Goal: Information Seeking & Learning: Learn about a topic

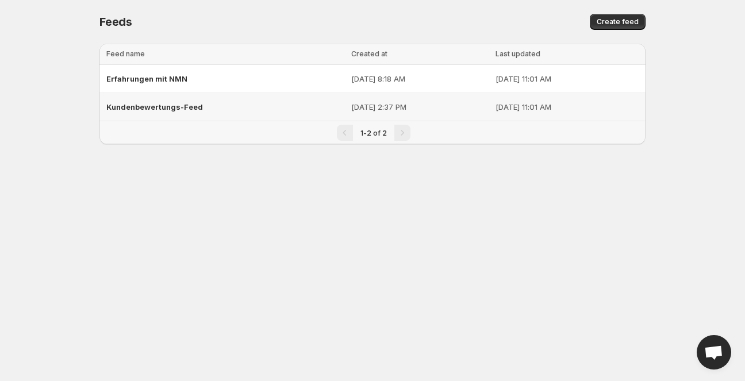
click at [167, 109] on span "Kundenbewertungs-Feed" at bounding box center [154, 106] width 97 height 9
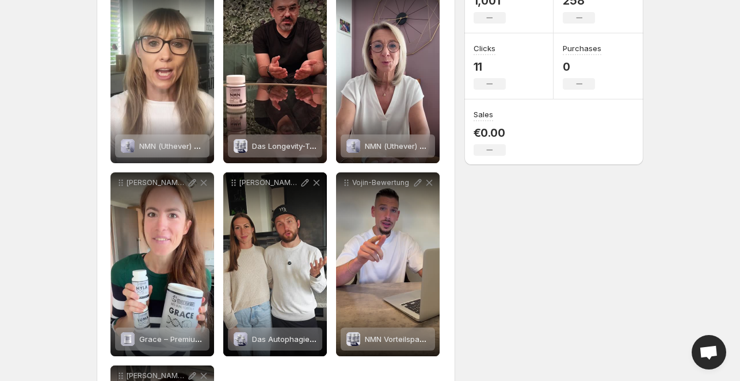
scroll to position [200, 0]
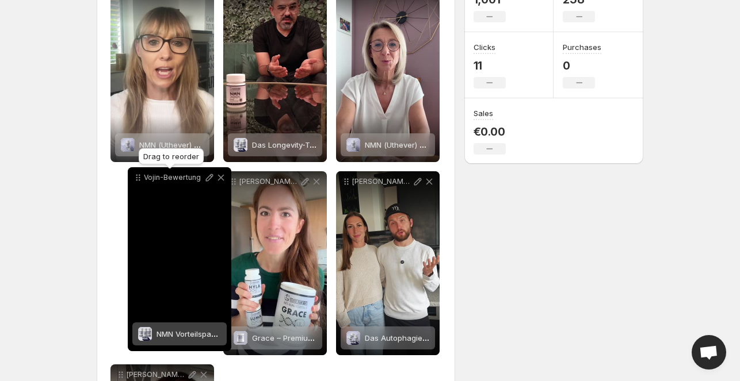
drag, startPoint x: 344, startPoint y: 185, endPoint x: 132, endPoint y: 182, distance: 211.7
click at [136, 181] on icon at bounding box center [137, 180] width 2 height 2
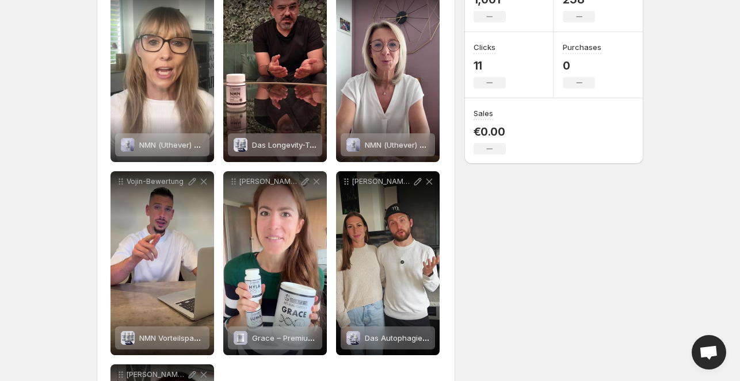
scroll to position [0, 0]
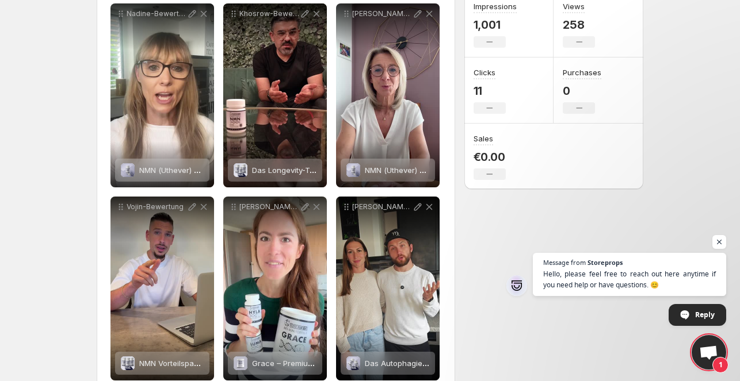
scroll to position [174, 0]
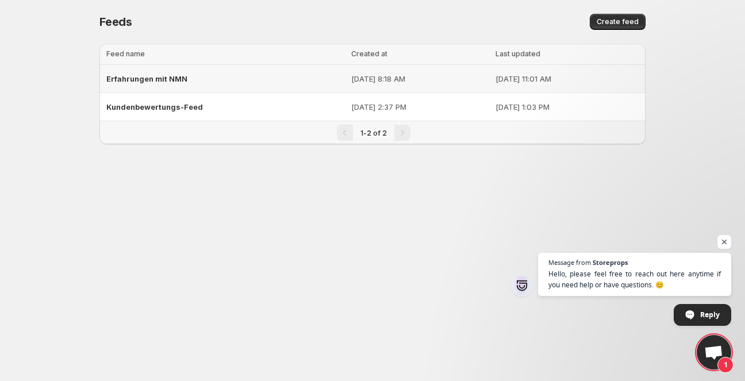
click at [166, 77] on span "Erfahrungen mit NMN" at bounding box center [146, 78] width 81 height 9
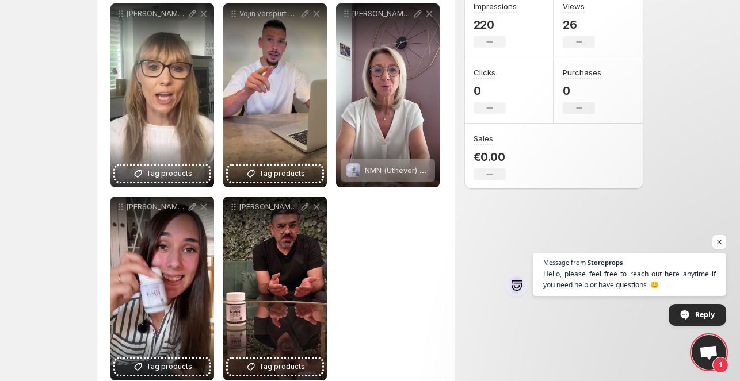
scroll to position [175, 0]
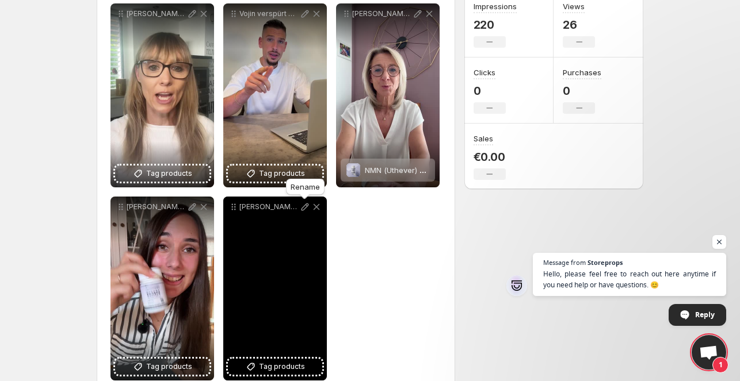
click at [301, 206] on icon at bounding box center [305, 207] width 12 height 12
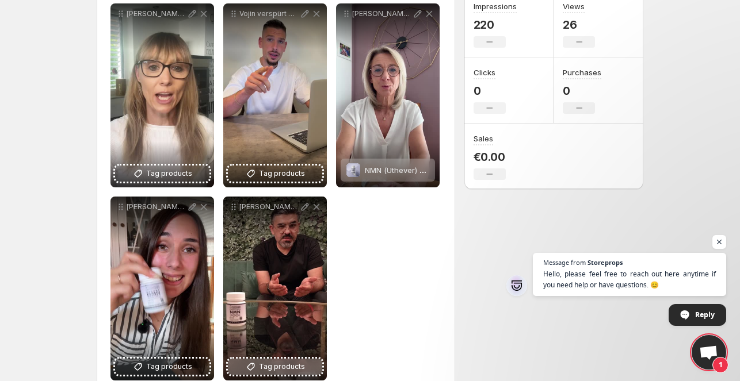
scroll to position [0, 0]
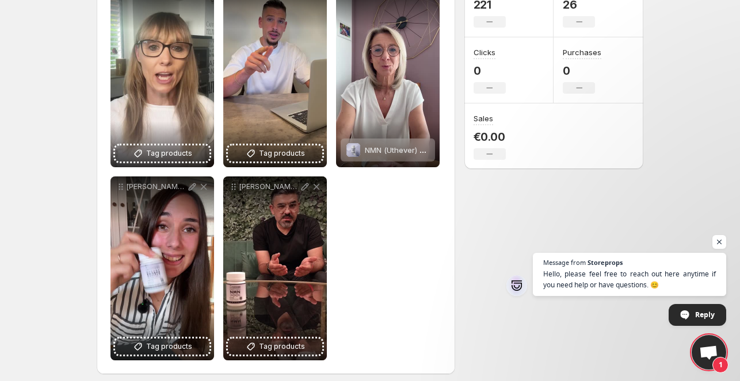
scroll to position [199, 0]
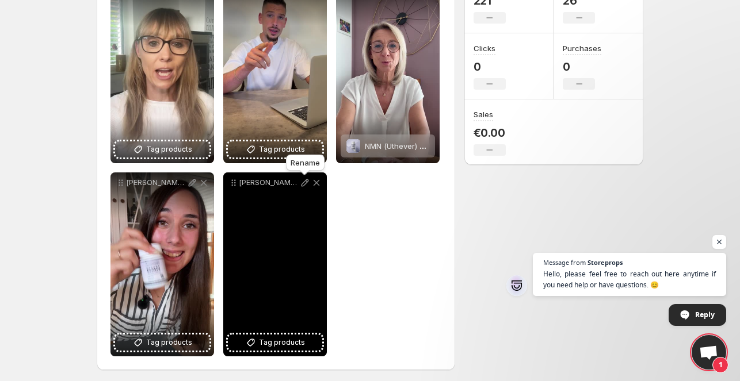
click at [303, 186] on icon at bounding box center [304, 182] width 7 height 7
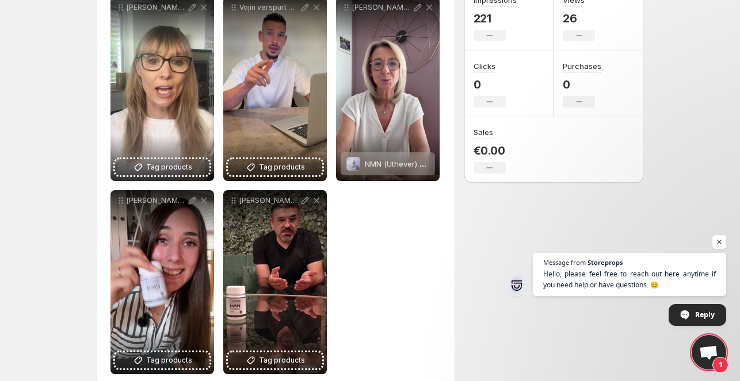
scroll to position [182, 0]
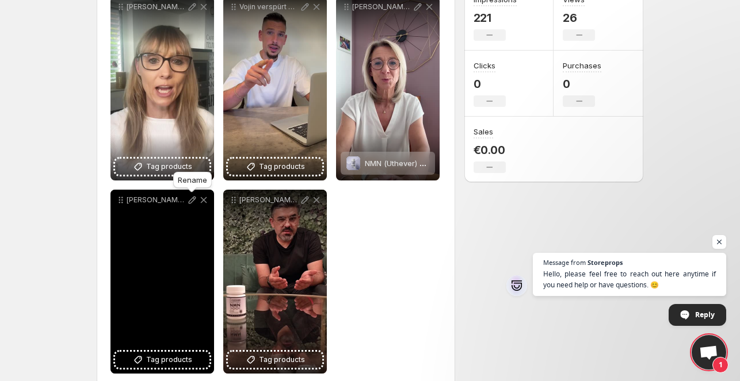
click at [193, 200] on icon at bounding box center [192, 200] width 12 height 12
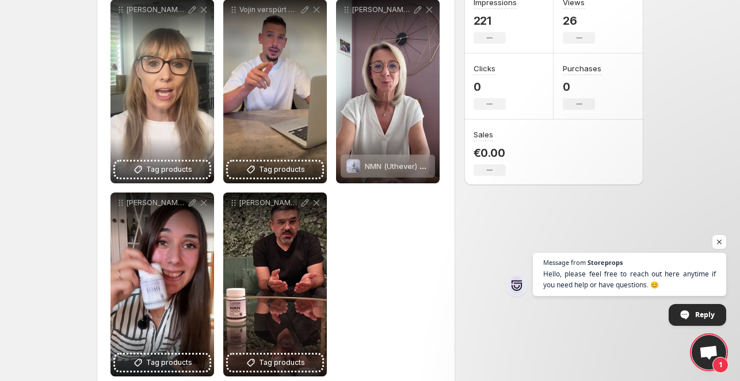
scroll to position [183, 0]
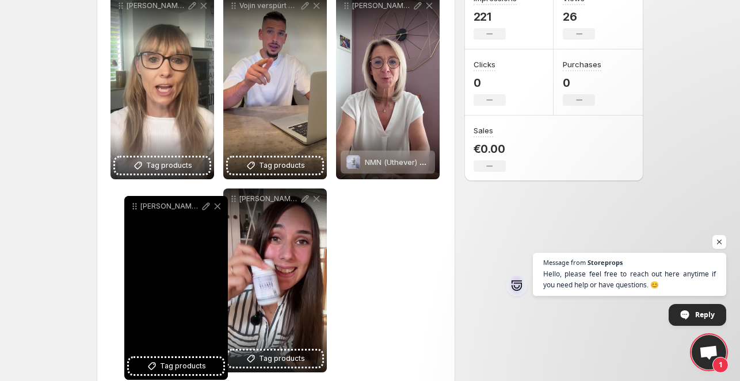
drag, startPoint x: 233, startPoint y: 201, endPoint x: 122, endPoint y: 213, distance: 111.6
click at [129, 212] on icon at bounding box center [135, 207] width 12 height 12
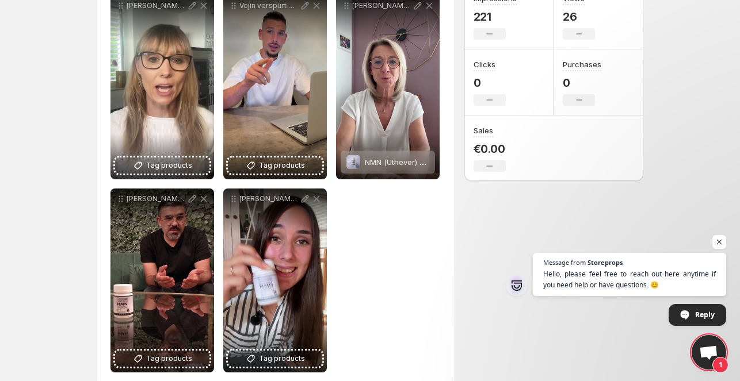
scroll to position [0, 0]
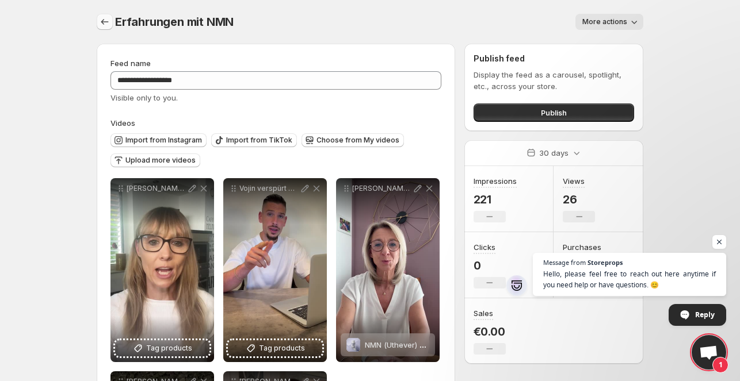
click at [108, 14] on button "Settings" at bounding box center [105, 22] width 16 height 16
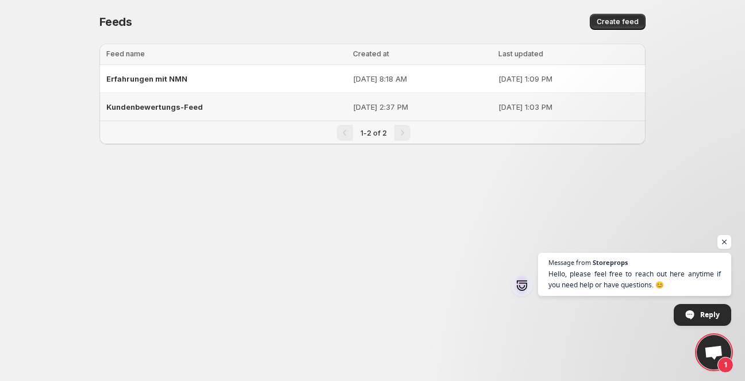
click at [141, 106] on span "Kundenbewertungs-Feed" at bounding box center [154, 106] width 97 height 9
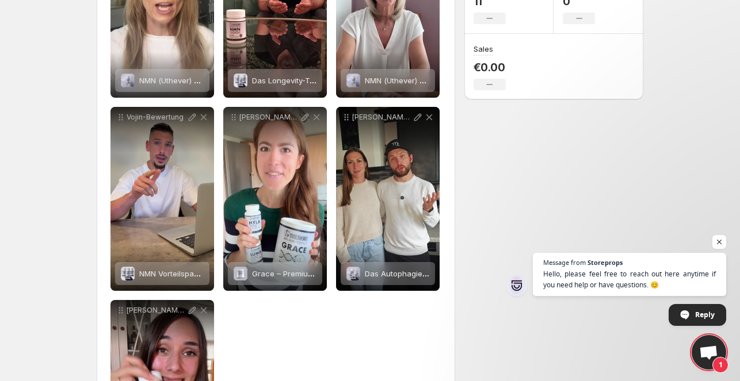
scroll to position [266, 0]
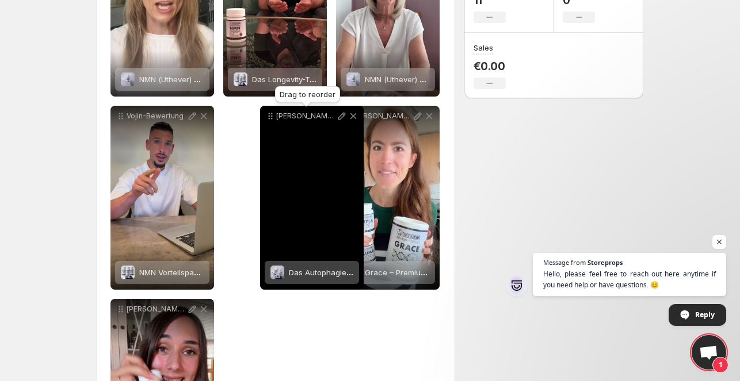
drag, startPoint x: 347, startPoint y: 114, endPoint x: 258, endPoint y: 120, distance: 89.3
click at [265, 120] on icon at bounding box center [271, 116] width 12 height 12
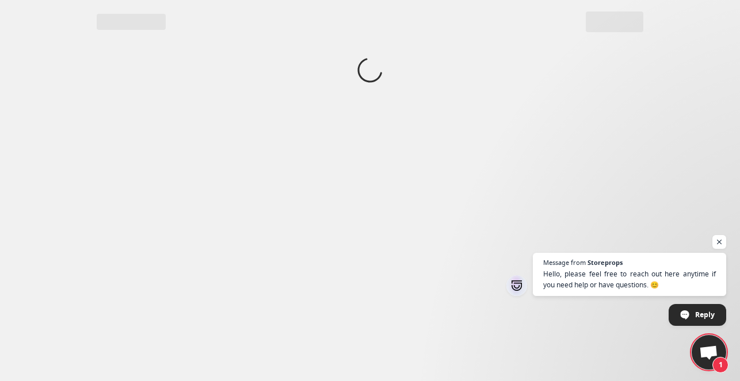
scroll to position [0, 0]
